Goal: Information Seeking & Learning: Learn about a topic

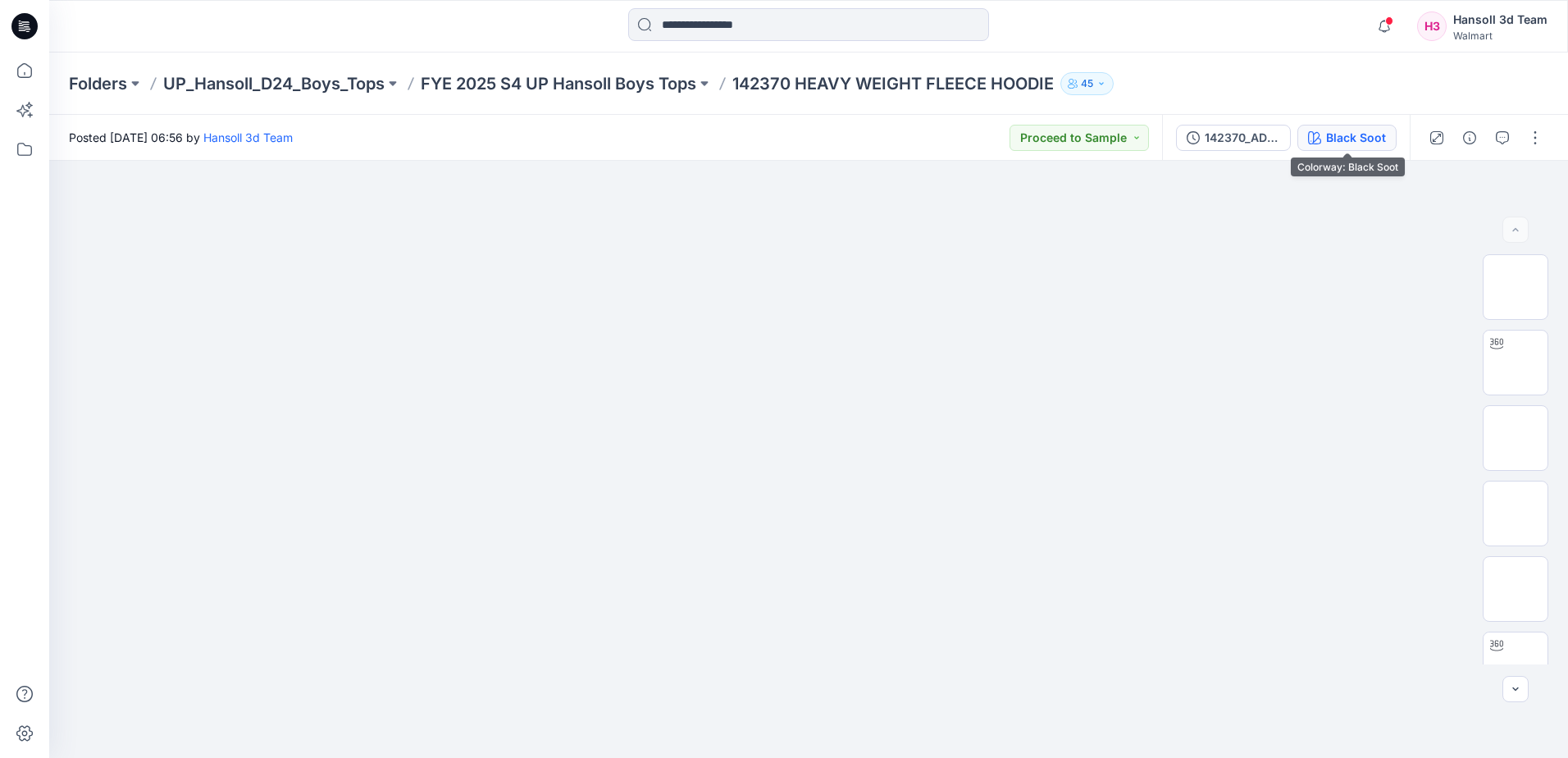
click at [1361, 145] on button "Black Soot" at bounding box center [1347, 138] width 99 height 26
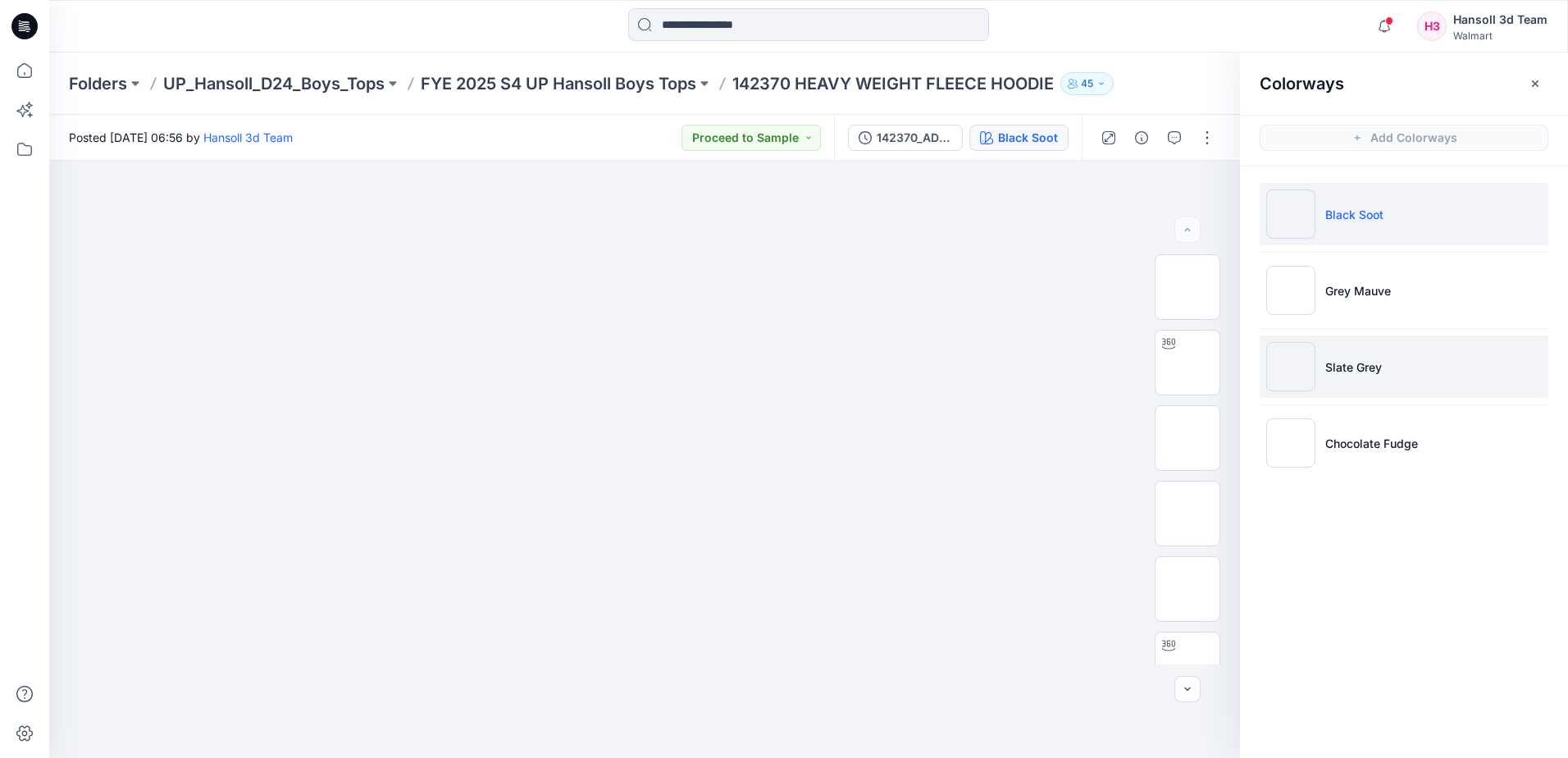
click at [1419, 383] on li "Slate Grey" at bounding box center [1404, 366] width 289 height 62
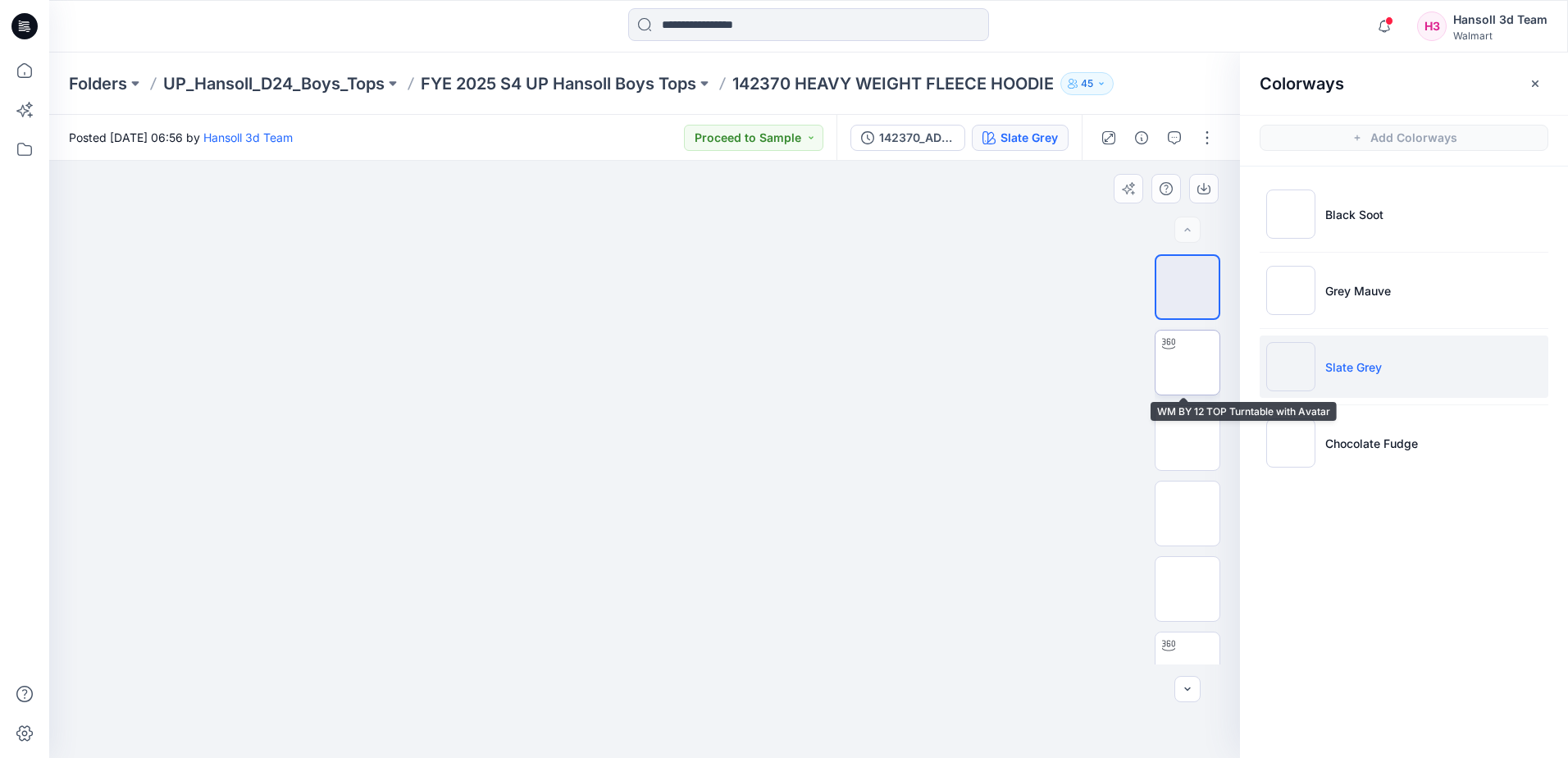
click at [1187, 362] on img at bounding box center [1187, 362] width 0 height 0
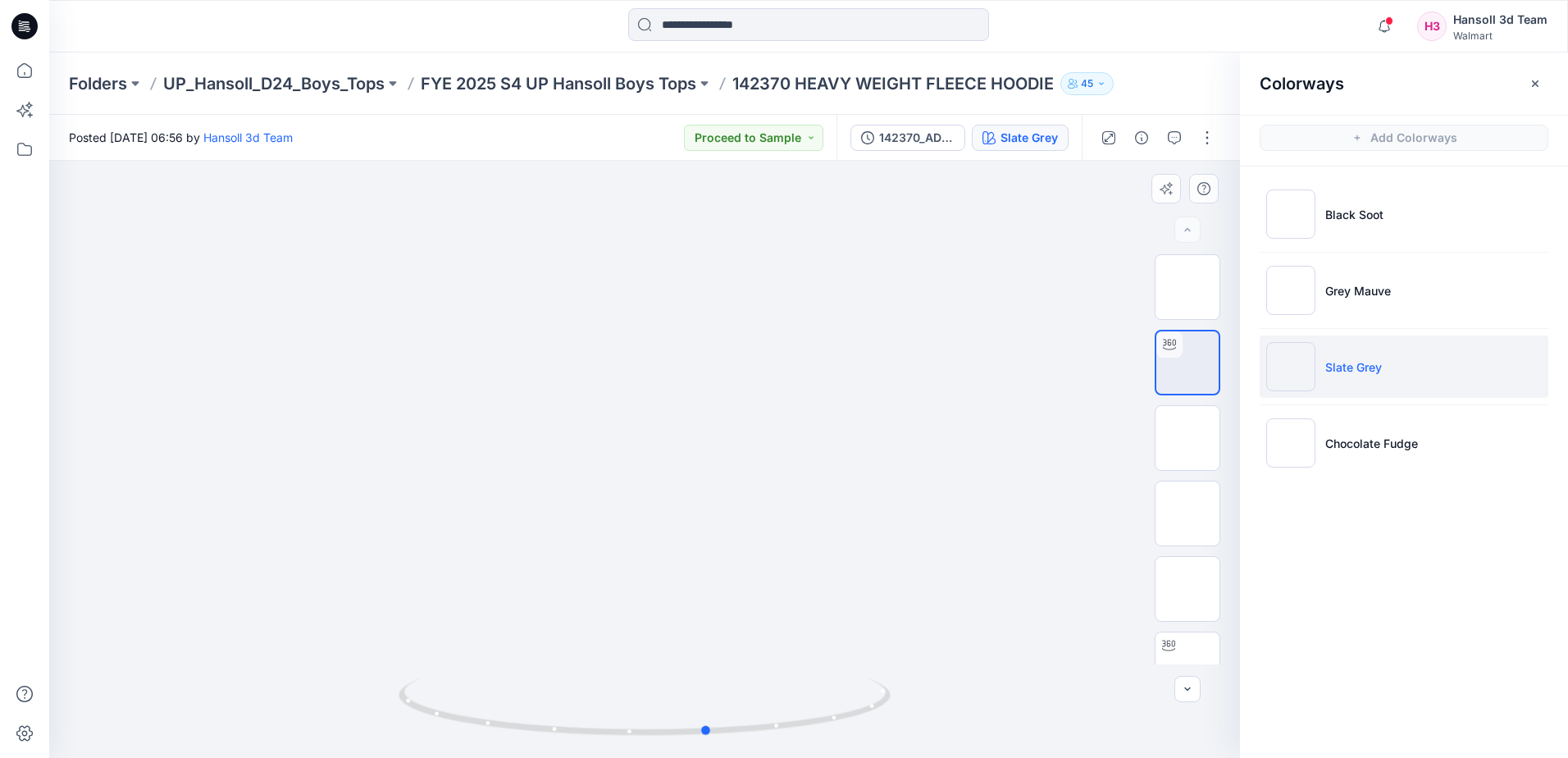
drag, startPoint x: 718, startPoint y: 726, endPoint x: 395, endPoint y: 737, distance: 323.2
click at [395, 737] on div at bounding box center [645, 460] width 1191 height 598
drag, startPoint x: 779, startPoint y: 420, endPoint x: 819, endPoint y: 591, distance: 175.6
click at [1187, 287] on img at bounding box center [1187, 287] width 0 height 0
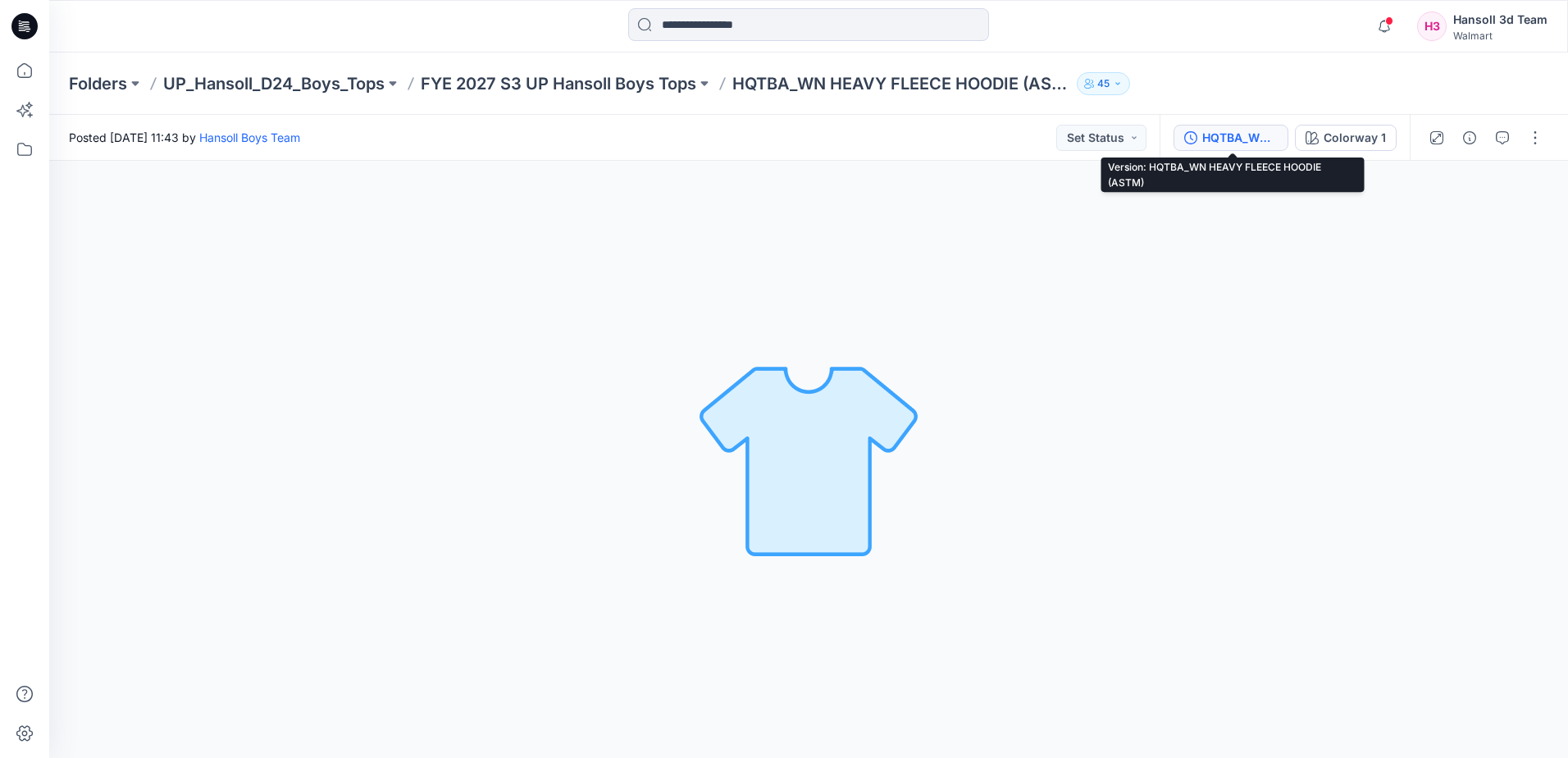
click at [1258, 141] on div "HQTBA_WN HEAVY FLEECE HOODIE (ASTM)" at bounding box center [1239, 137] width 75 height 18
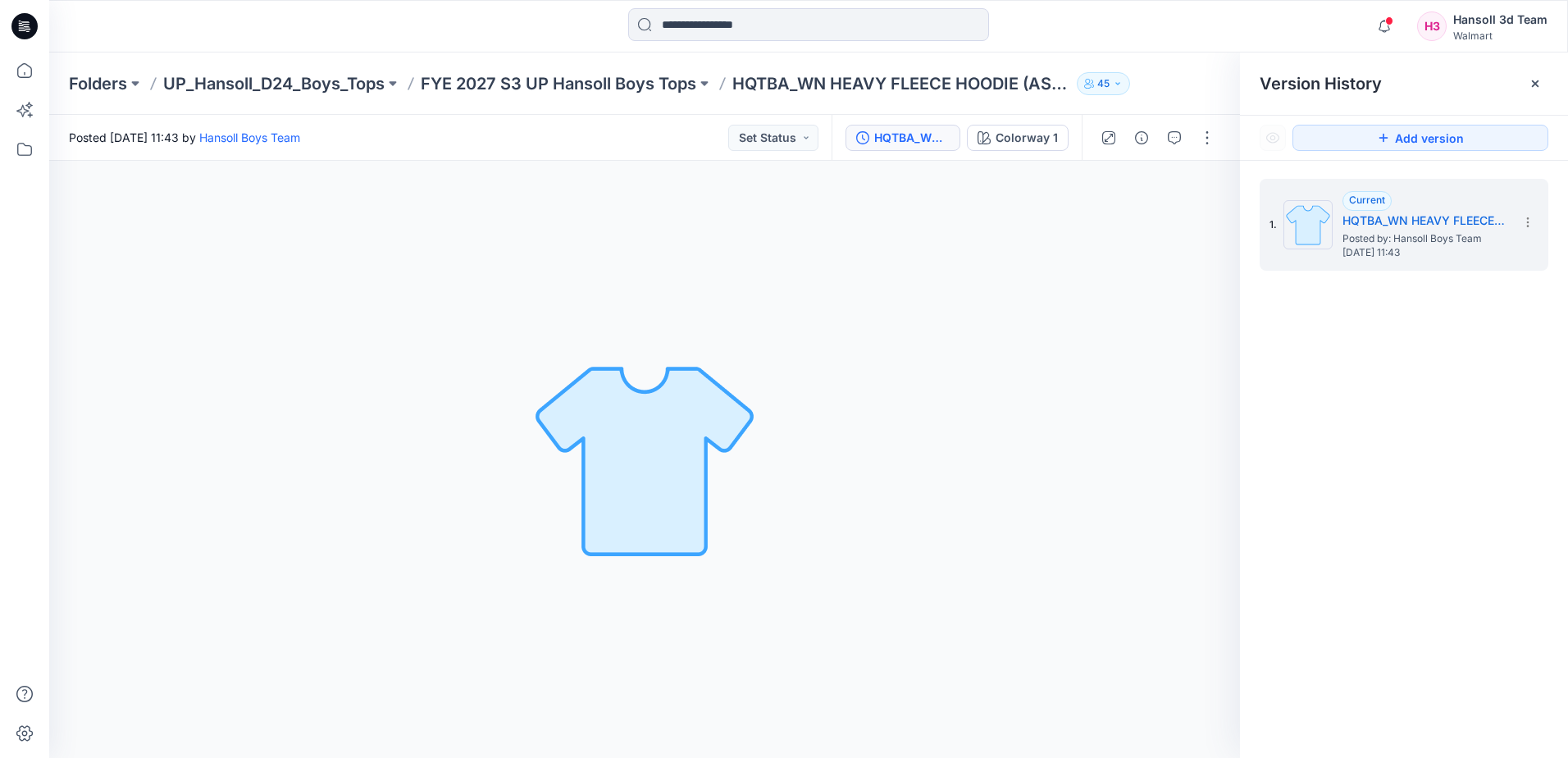
click at [1417, 444] on div "1. Current HQTBA_WN HEAVY FLEECE HOODIE (ASTM) Posted by: Hansoll Boys Team [DA…" at bounding box center [1404, 472] width 328 height 621
drag, startPoint x: 784, startPoint y: 800, endPoint x: 1306, endPoint y: 792, distance: 522.1
click at [1306, 757] on html "Notifications Your style 17963 TT LS RELAXED SLUB V NECK TEE is ready 1 hours a…" at bounding box center [784, 379] width 1568 height 758
click at [474, 310] on div "Colorway 1 Loading... Material Properties Loading..." at bounding box center [645, 460] width 1191 height 598
